Goal: Task Accomplishment & Management: Manage account settings

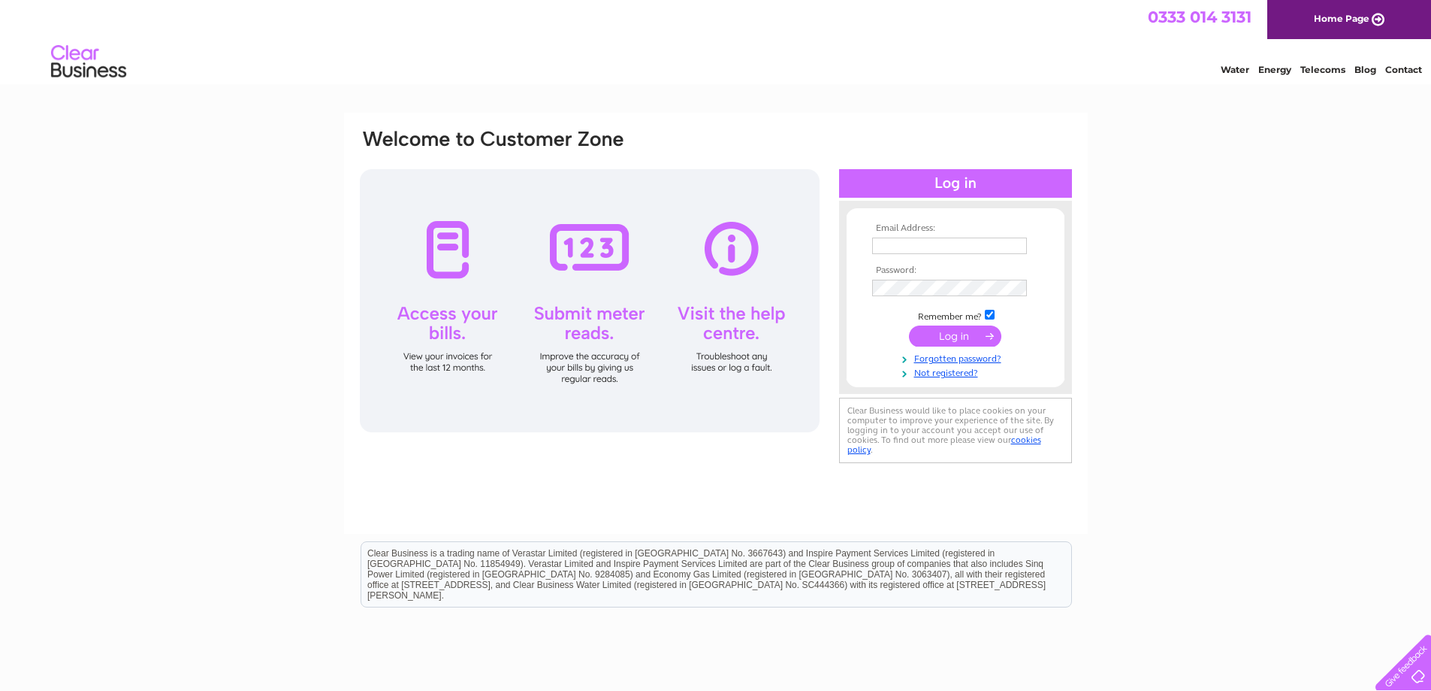
type input "andie@pascoelimited.com"
click at [945, 334] on input "submit" at bounding box center [955, 335] width 92 height 21
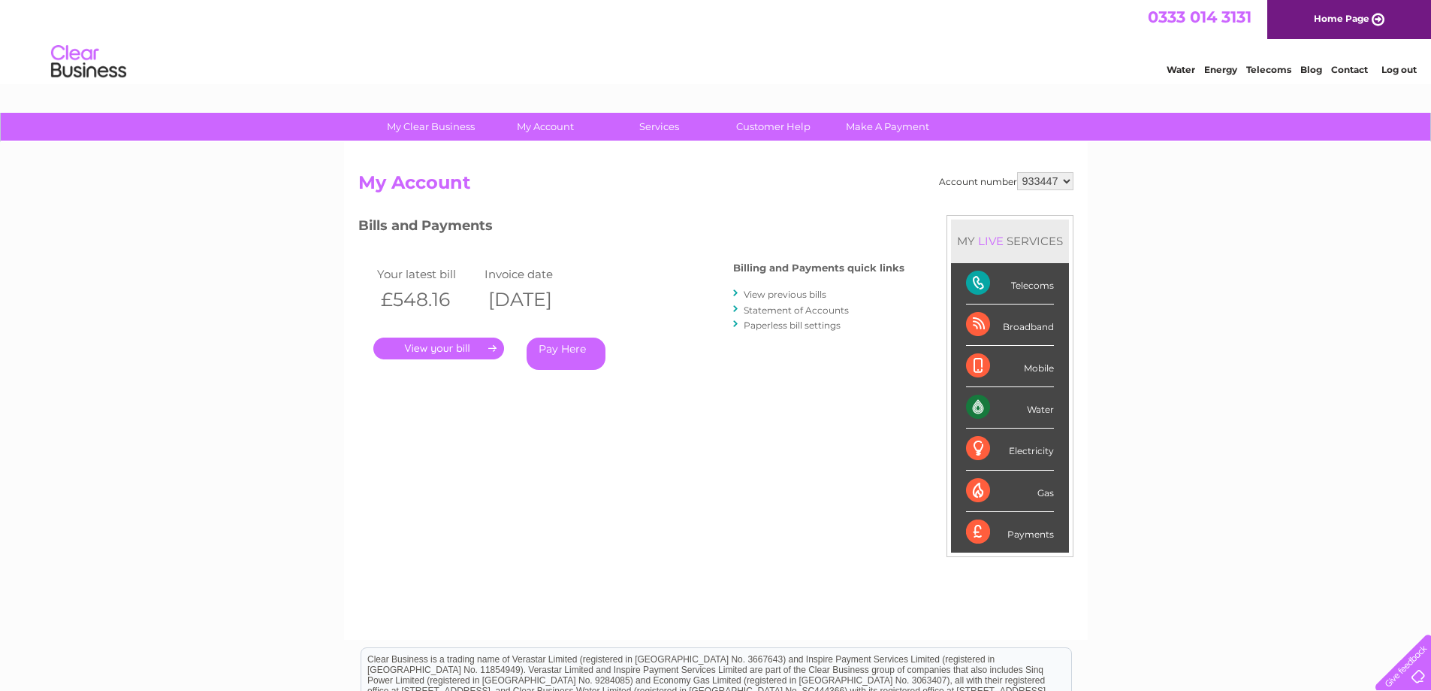
click at [440, 346] on link "." at bounding box center [438, 348] width 131 height 22
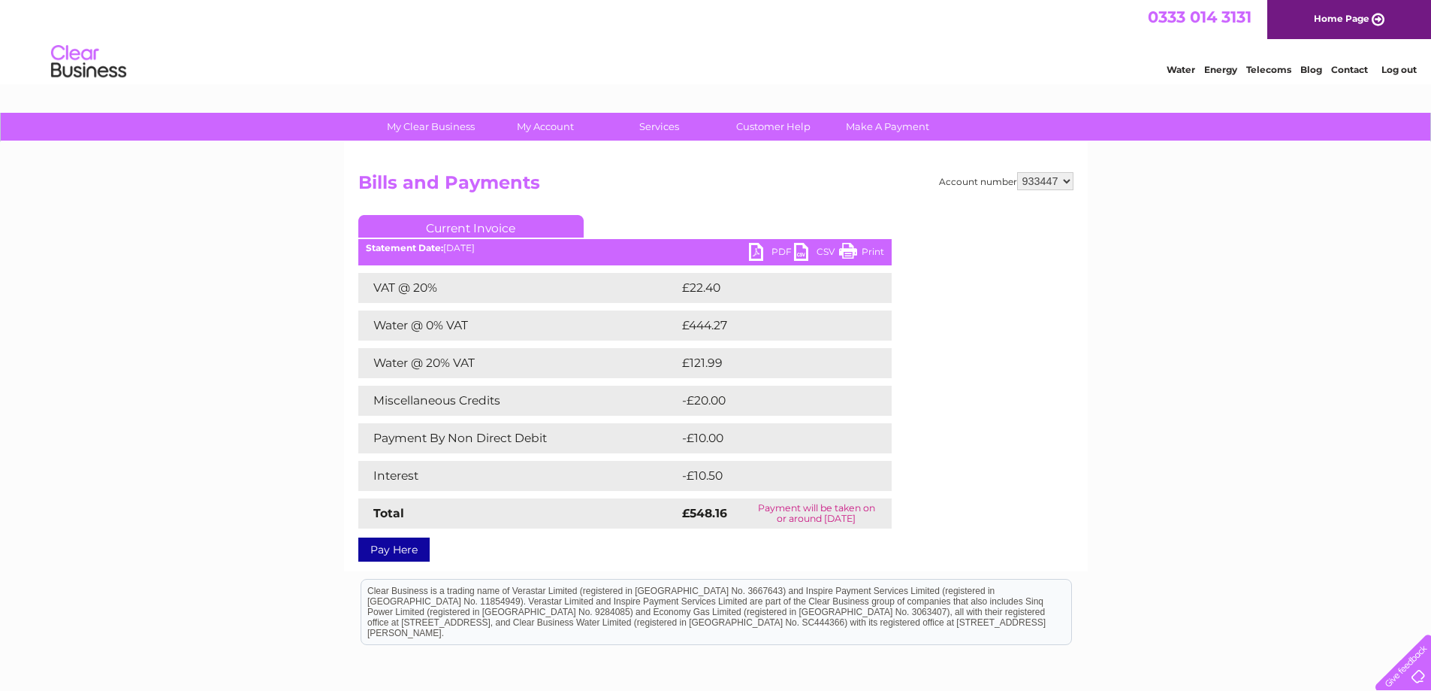
drag, startPoint x: 872, startPoint y: 252, endPoint x: 1103, endPoint y: 11, distance: 333.2
click at [872, 252] on link "Print" at bounding box center [861, 254] width 45 height 22
click at [781, 249] on link "PDF" at bounding box center [771, 254] width 45 height 22
click at [1407, 70] on link "Log out" at bounding box center [1399, 69] width 35 height 11
